Goal: Find specific page/section: Find specific page/section

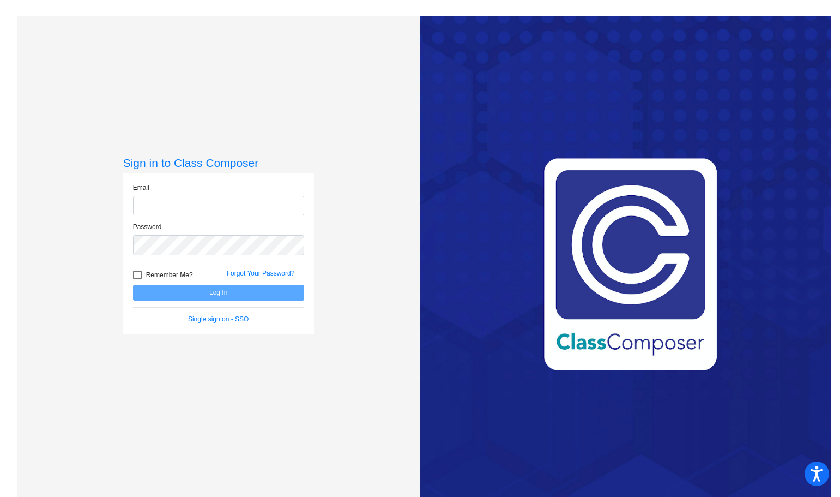
type input "rsteger@weatherfordisd.com"
click at [213, 294] on button "Log In" at bounding box center [218, 293] width 171 height 16
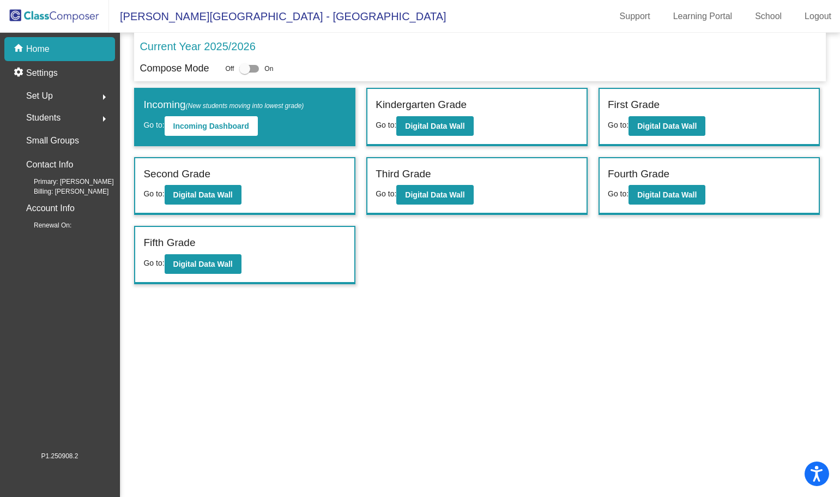
click at [425, 367] on mat-sidenav-content "Current Year 2025/2026 Compose Mode Off On Incoming (New students moving into l…" at bounding box center [480, 265] width 720 height 464
click at [52, 116] on span "Students" at bounding box center [43, 117] width 34 height 15
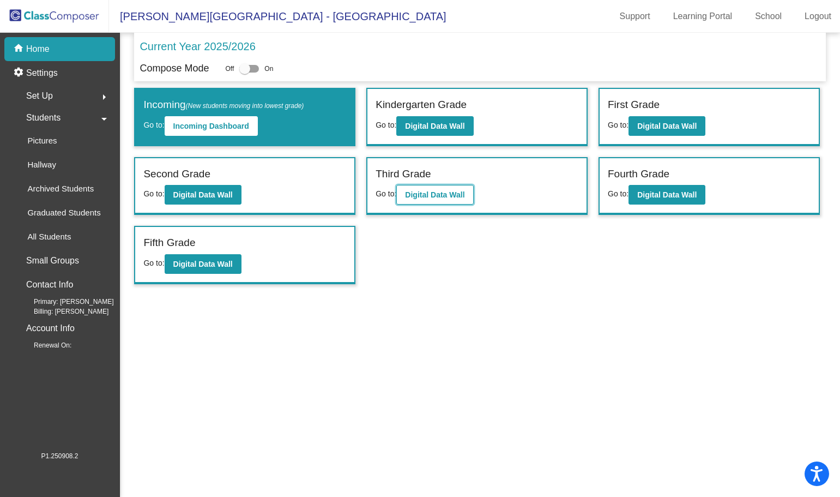
click at [422, 194] on b "Digital Data Wall" at bounding box center [434, 194] width 59 height 9
